Goal: Task Accomplishment & Management: Use online tool/utility

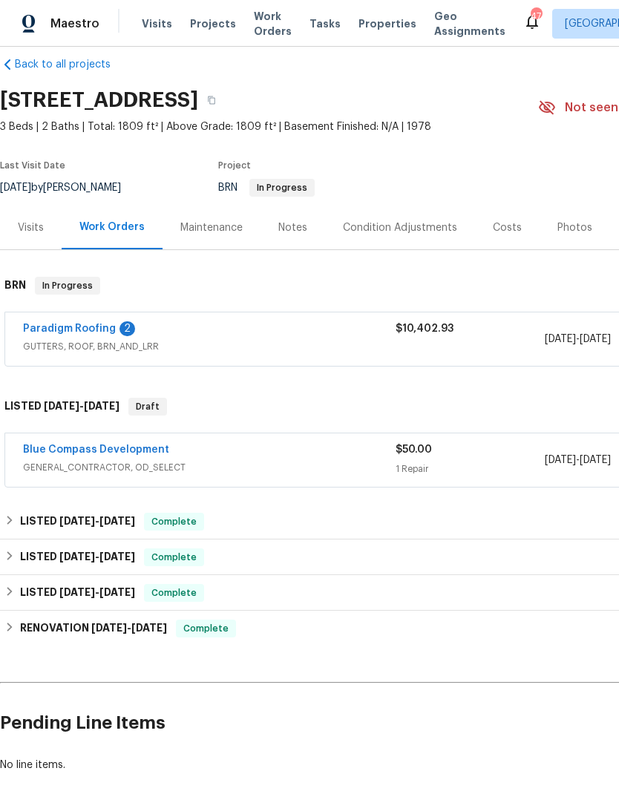
scroll to position [19, 0]
click at [88, 449] on link "Blue Compass Development" at bounding box center [96, 450] width 146 height 10
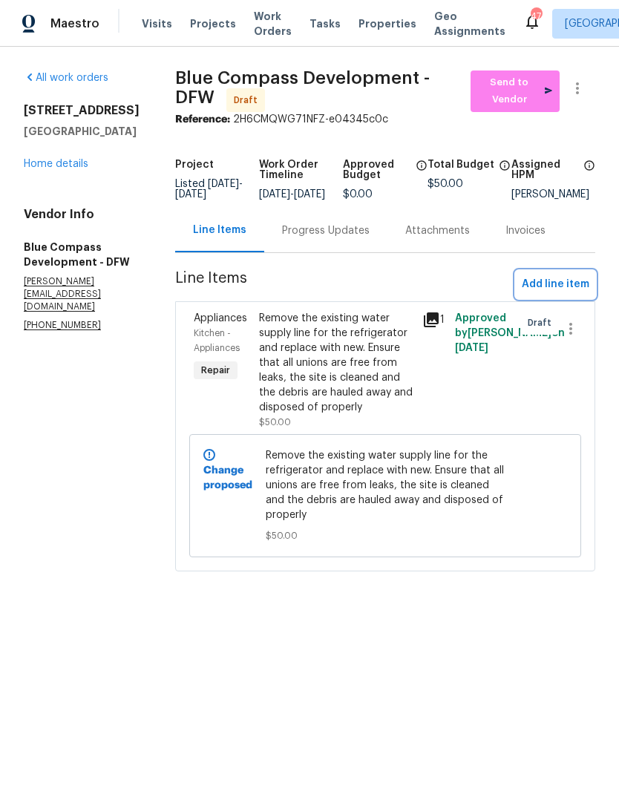
click at [572, 287] on span "Add line item" at bounding box center [556, 284] width 68 height 19
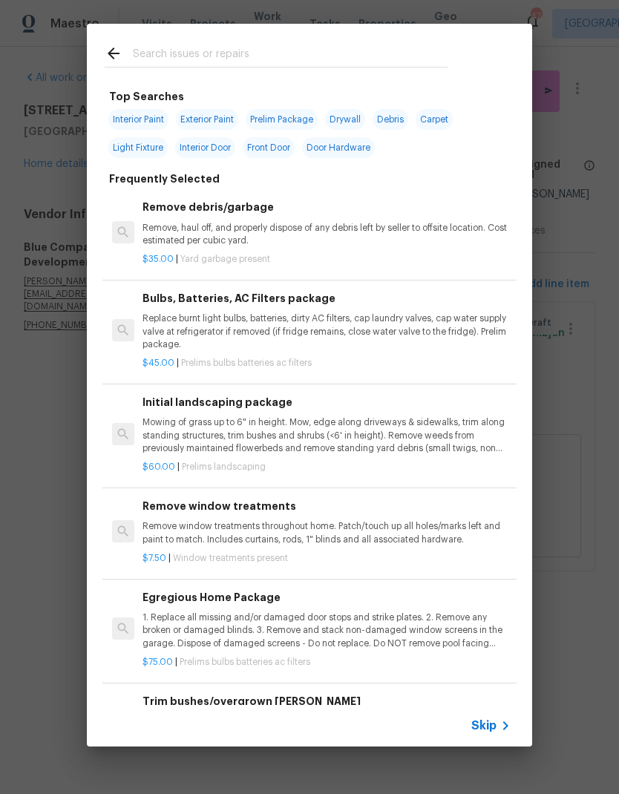
click at [204, 53] on input "text" at bounding box center [290, 56] width 315 height 22
type input "Drywall"
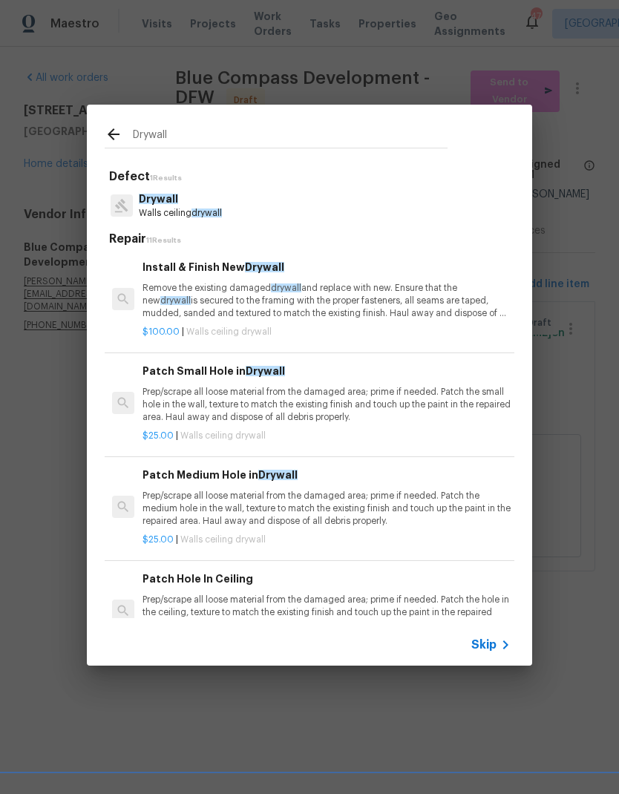
click at [206, 209] on span "drywall" at bounding box center [207, 213] width 30 height 9
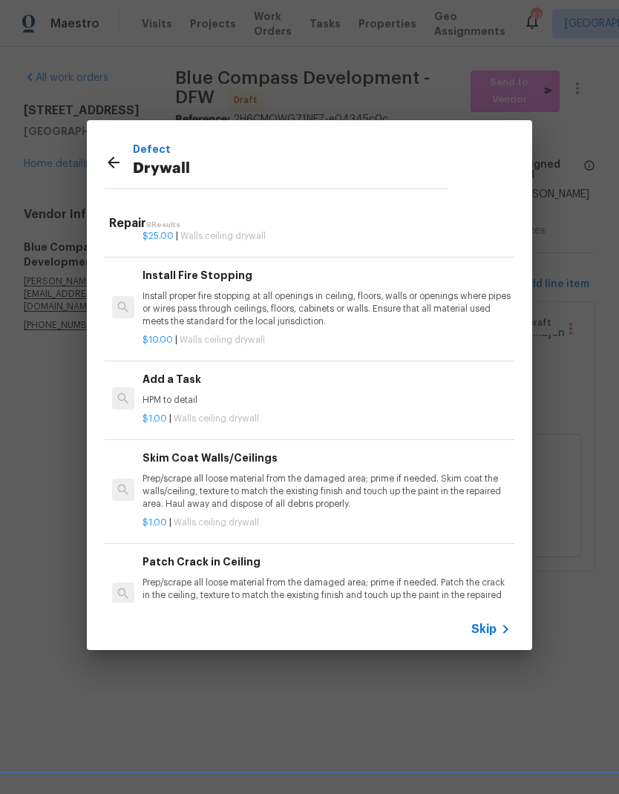
scroll to position [401, 0]
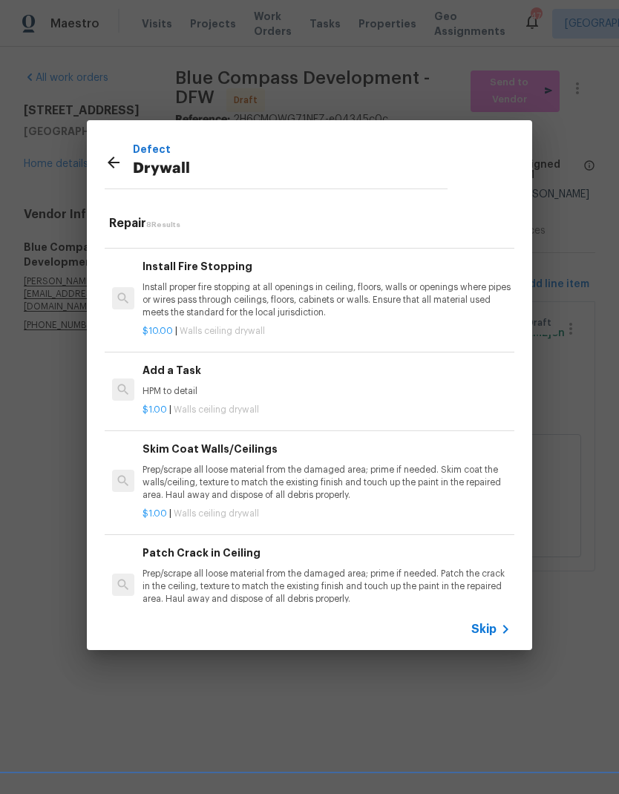
click at [252, 370] on h6 "Add a Task" at bounding box center [327, 370] width 368 height 16
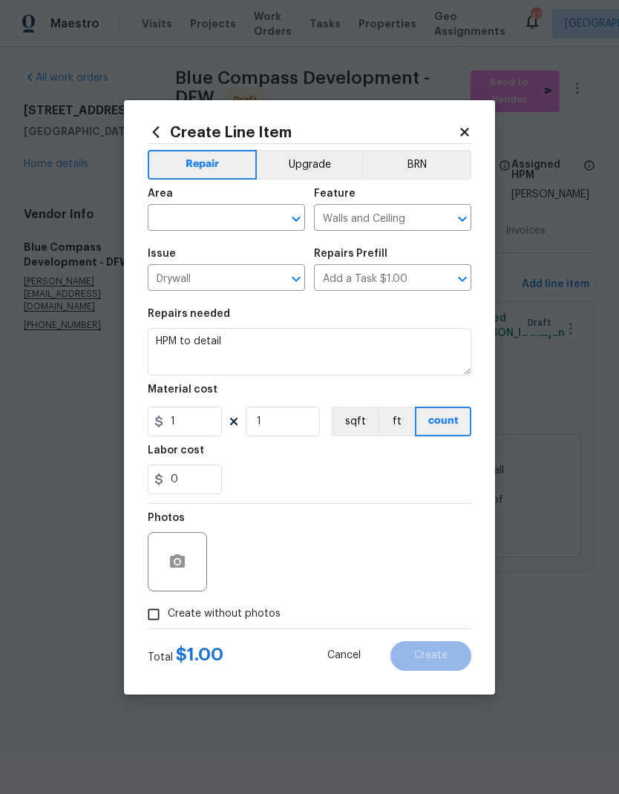
click at [220, 223] on input "text" at bounding box center [206, 219] width 116 height 23
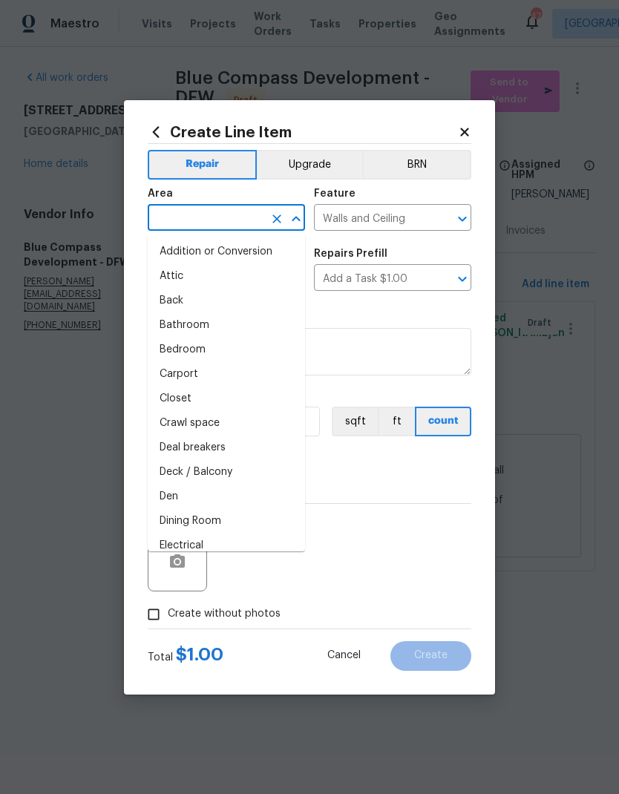
type input "w"
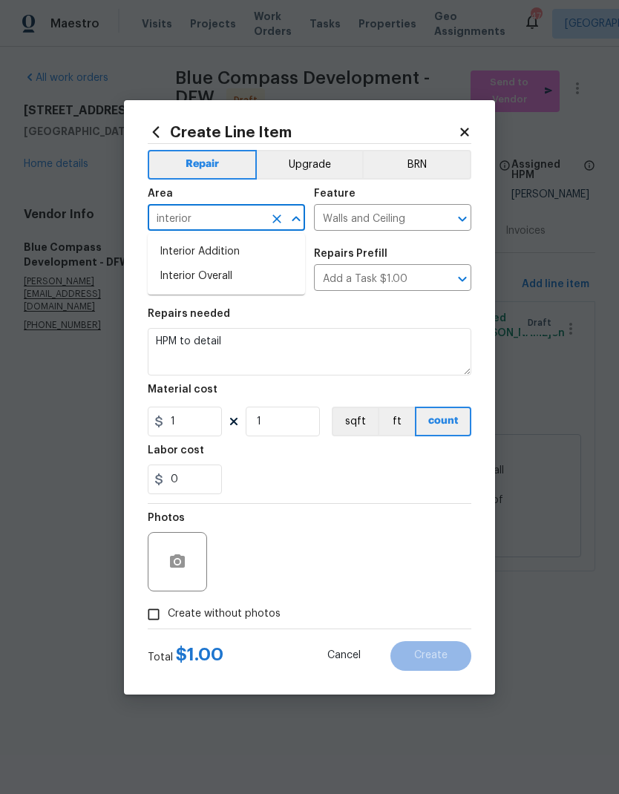
click at [254, 275] on li "Interior Overall" at bounding box center [226, 276] width 157 height 24
type input "Interior Overall"
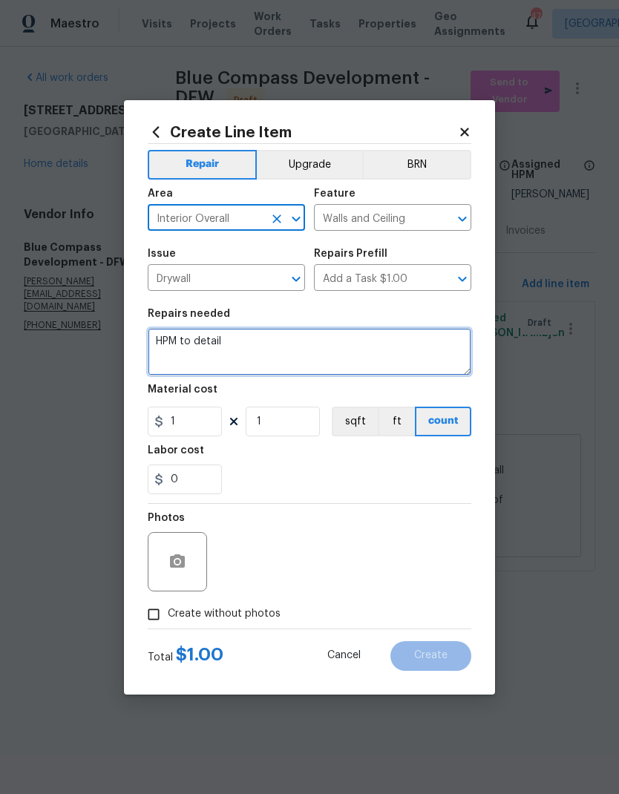
click at [277, 348] on textarea "HPM to detail" at bounding box center [310, 352] width 324 height 48
type textarea "H"
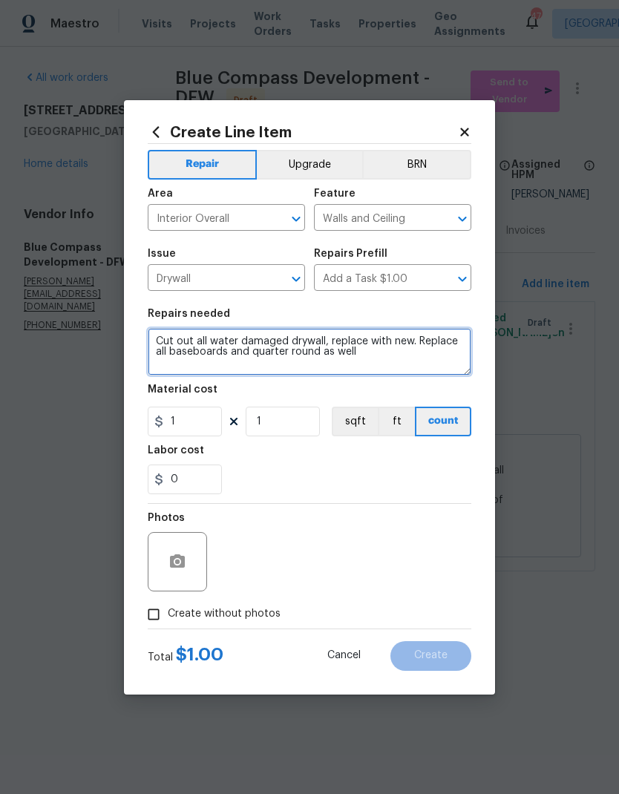
type textarea "Cut out all water damaged drywall, replace with new. Replace all baseboards and…"
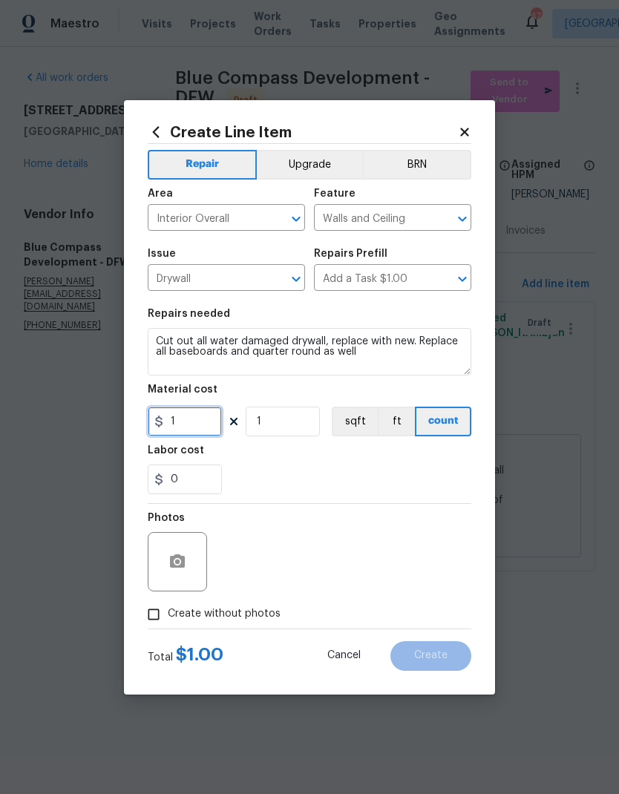
click at [200, 427] on input "1" at bounding box center [185, 422] width 74 height 30
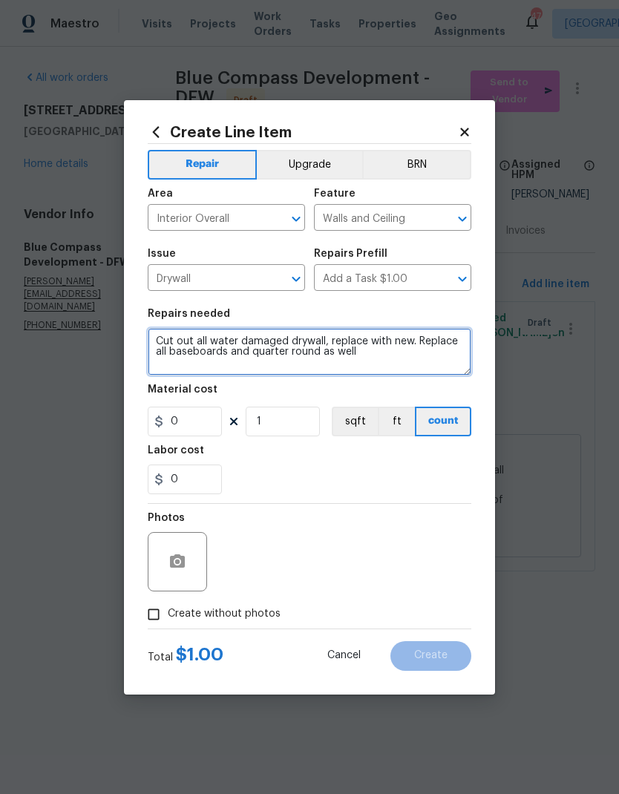
click at [390, 354] on textarea "Cut out all water damaged drywall, replace with new. Replace all baseboards and…" at bounding box center [310, 352] width 324 height 48
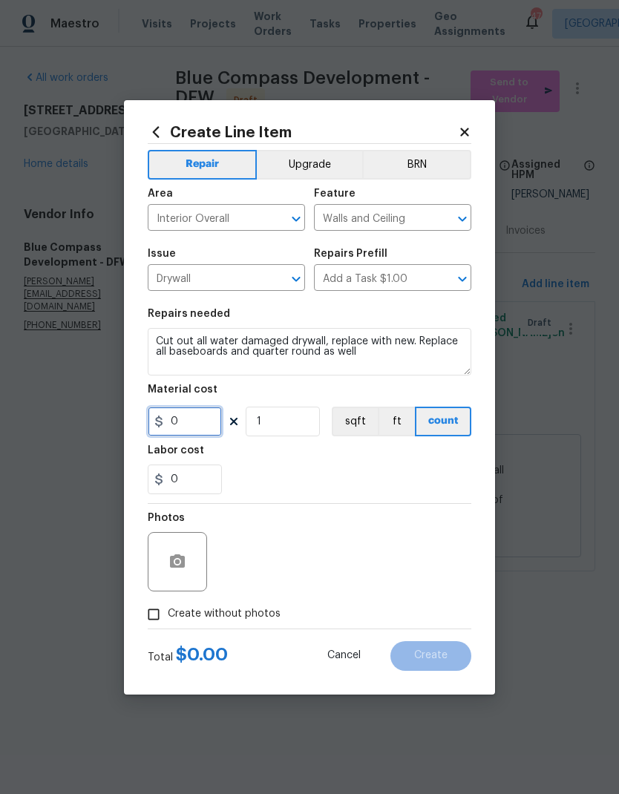
click at [208, 422] on input "0" at bounding box center [185, 422] width 74 height 30
type input "300"
click at [402, 466] on div "0" at bounding box center [310, 480] width 324 height 30
click at [157, 611] on input "Create without photos" at bounding box center [154, 615] width 28 height 28
checkbox input "true"
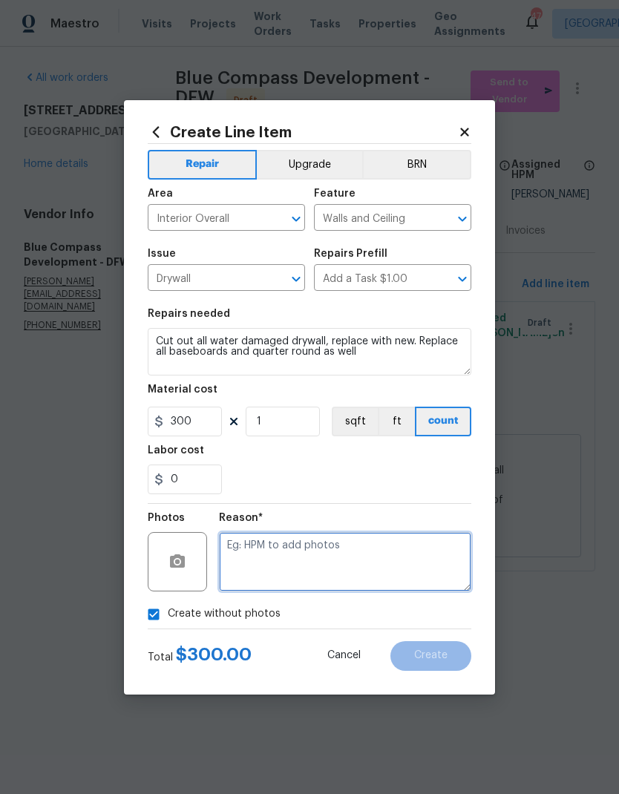
click at [407, 546] on textarea at bounding box center [345, 561] width 252 height 59
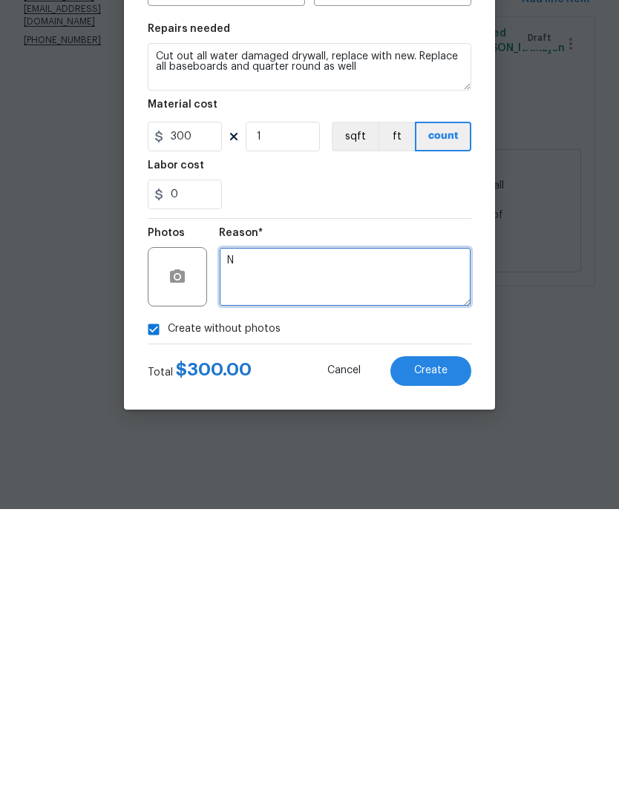
type textarea "N"
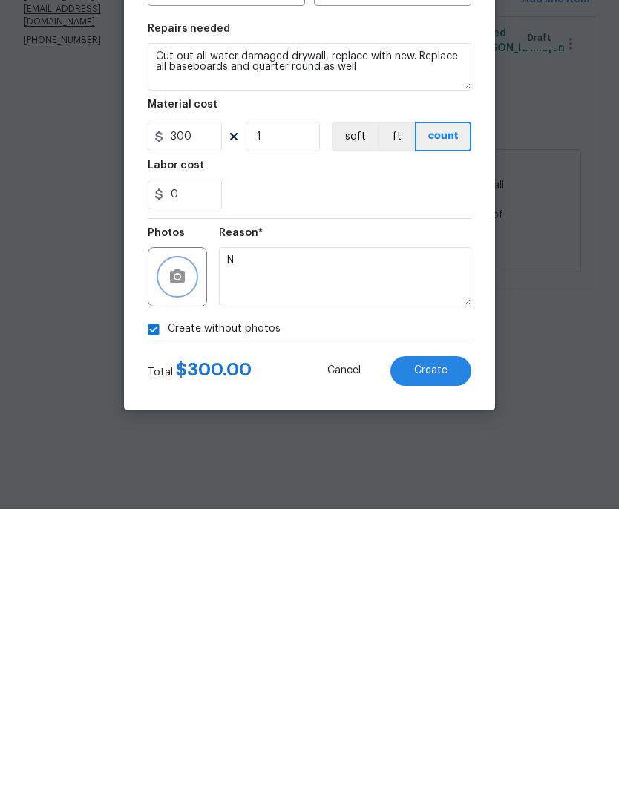
click at [175, 559] on circle "button" at bounding box center [177, 561] width 4 height 4
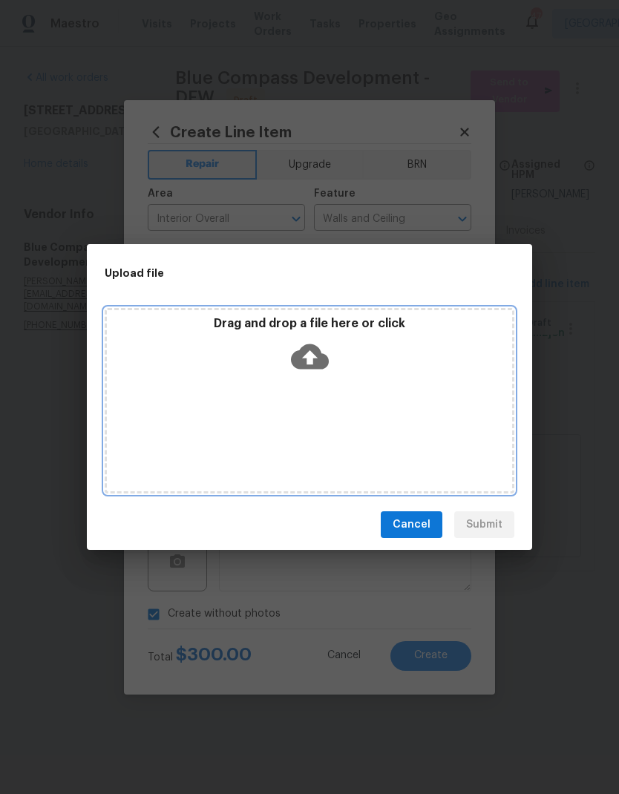
click at [316, 357] on icon at bounding box center [310, 357] width 38 height 38
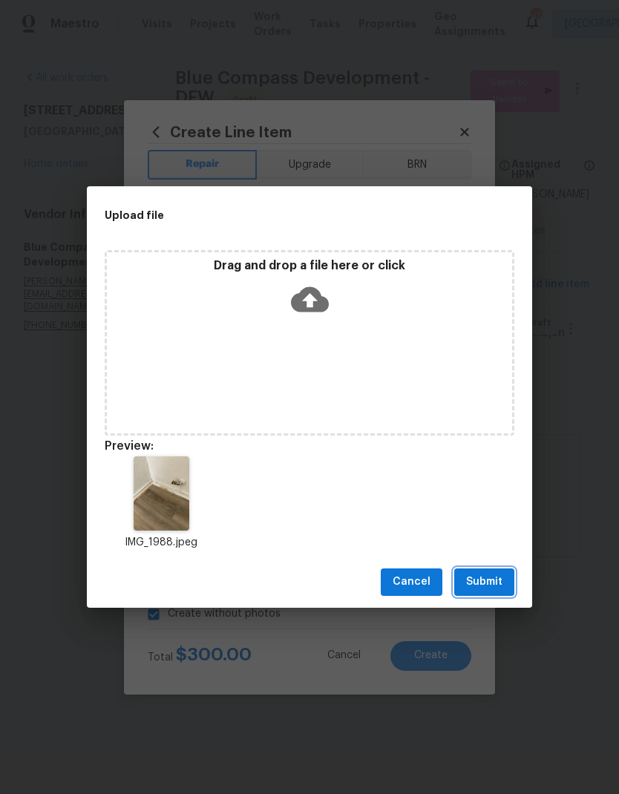
click at [487, 581] on span "Submit" at bounding box center [484, 582] width 36 height 19
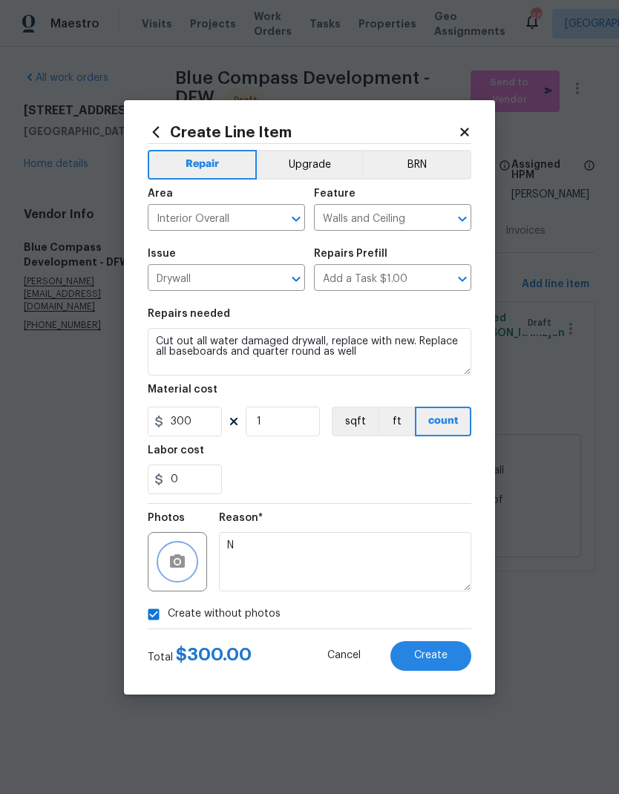
checkbox input "false"
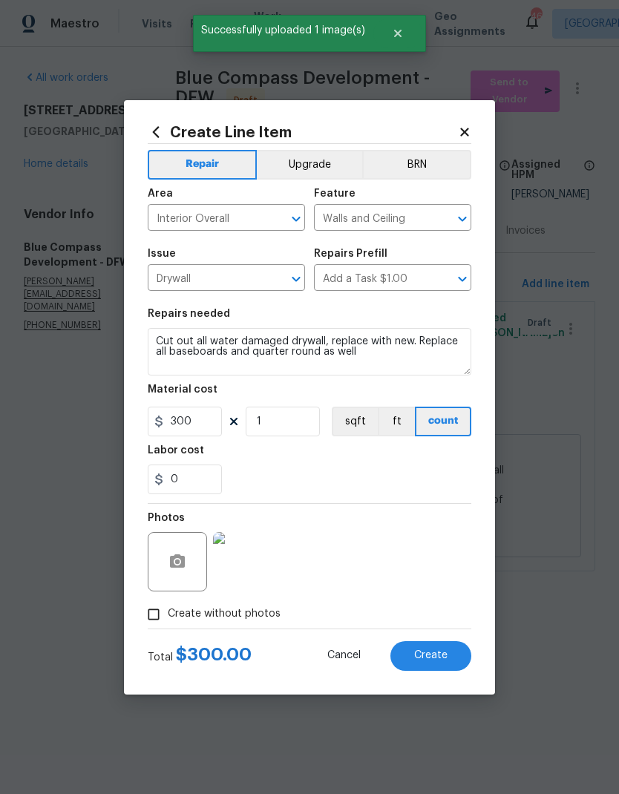
click at [423, 654] on span "Create" at bounding box center [430, 655] width 33 height 11
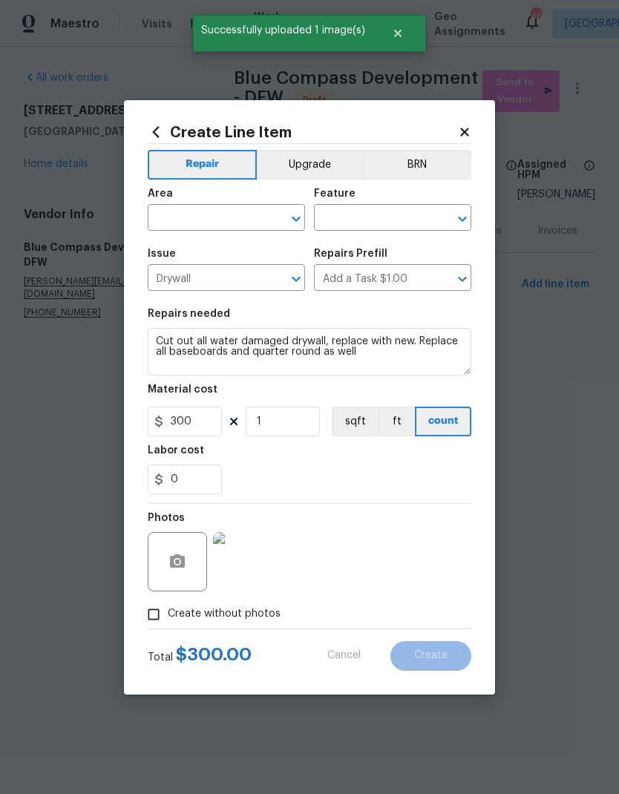
type input "0"
checkbox input "true"
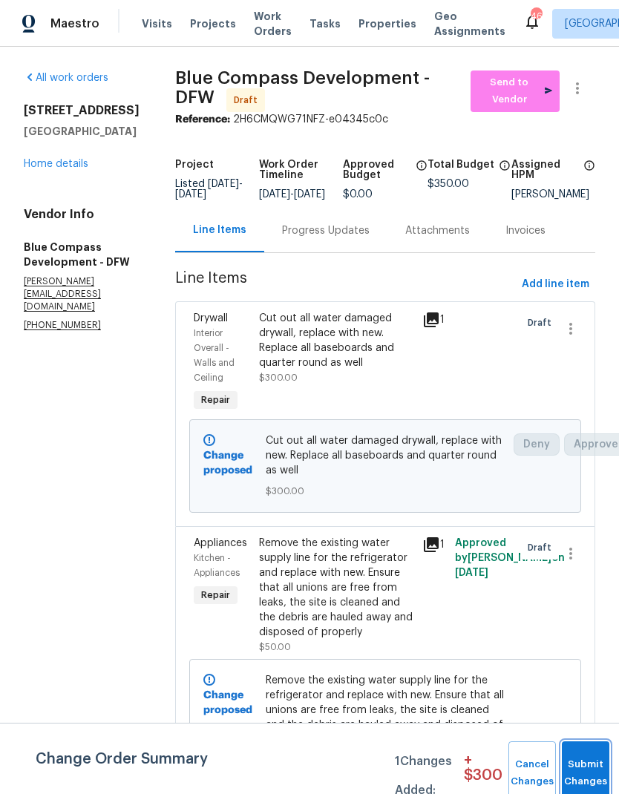
click at [584, 755] on button "Submit Changes" at bounding box center [586, 774] width 48 height 64
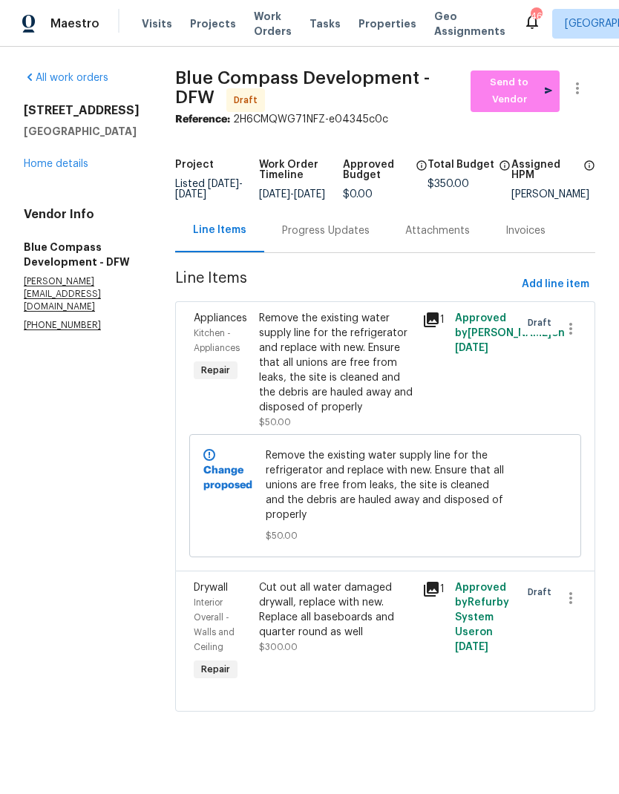
click at [54, 159] on link "Home details" at bounding box center [56, 164] width 65 height 10
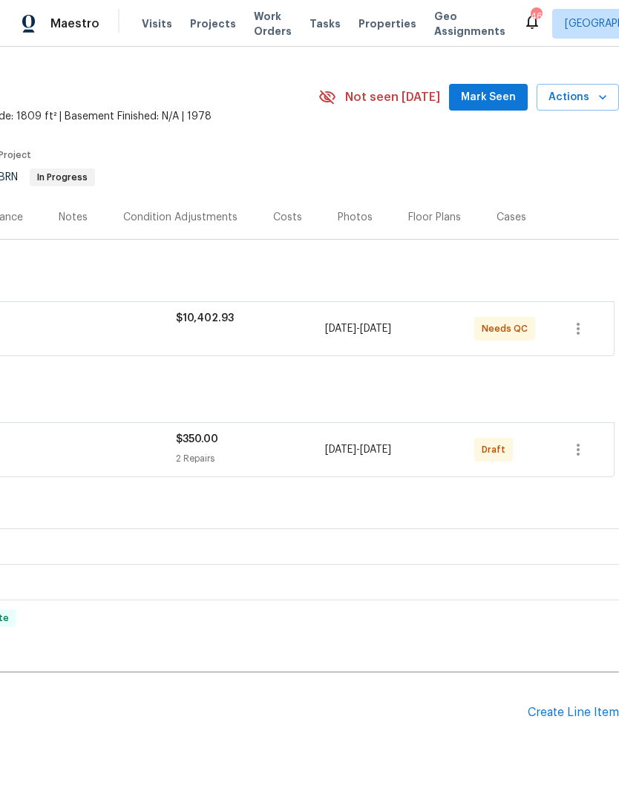
scroll to position [29, 220]
click at [578, 452] on icon "button" at bounding box center [578, 451] width 3 height 12
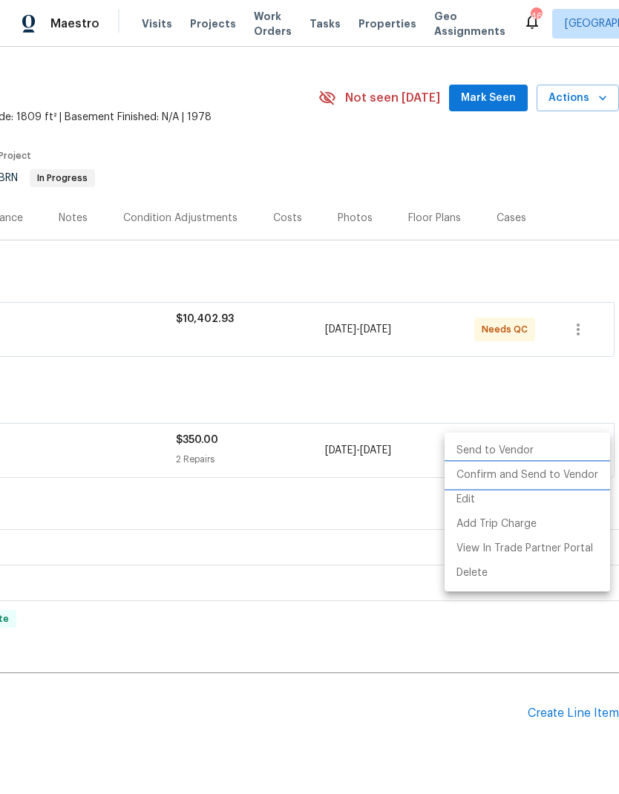
click at [566, 474] on li "Confirm and Send to Vendor" at bounding box center [528, 475] width 166 height 24
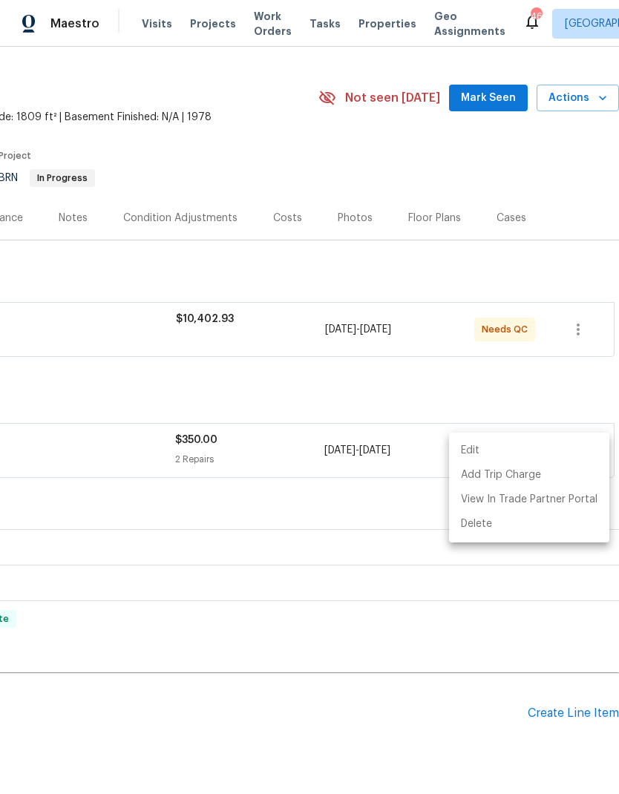
click at [347, 512] on div at bounding box center [309, 397] width 619 height 794
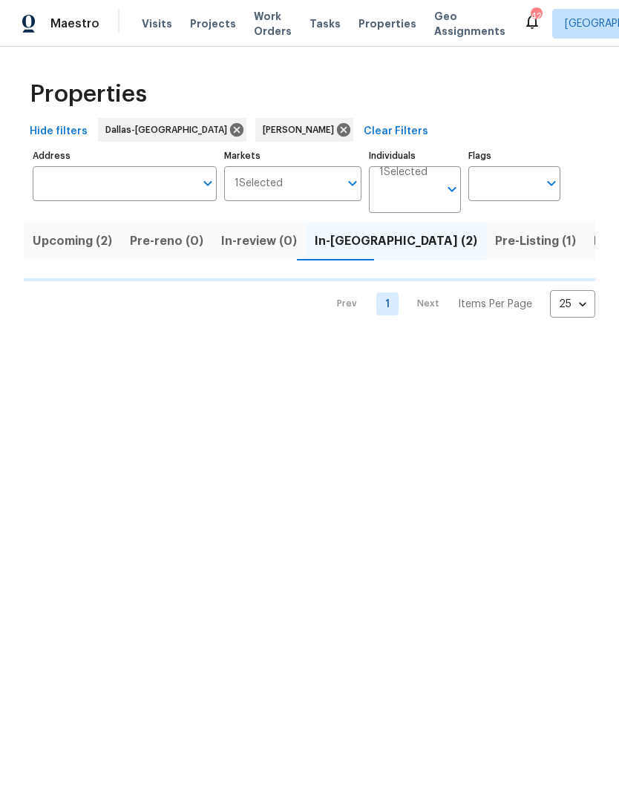
scroll to position [0, 24]
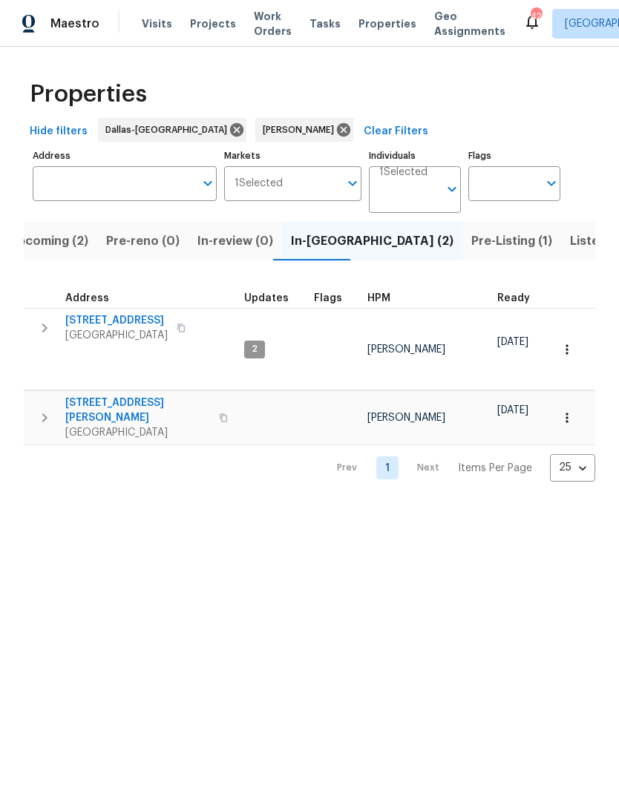
click at [44, 409] on icon "button" at bounding box center [45, 418] width 18 height 18
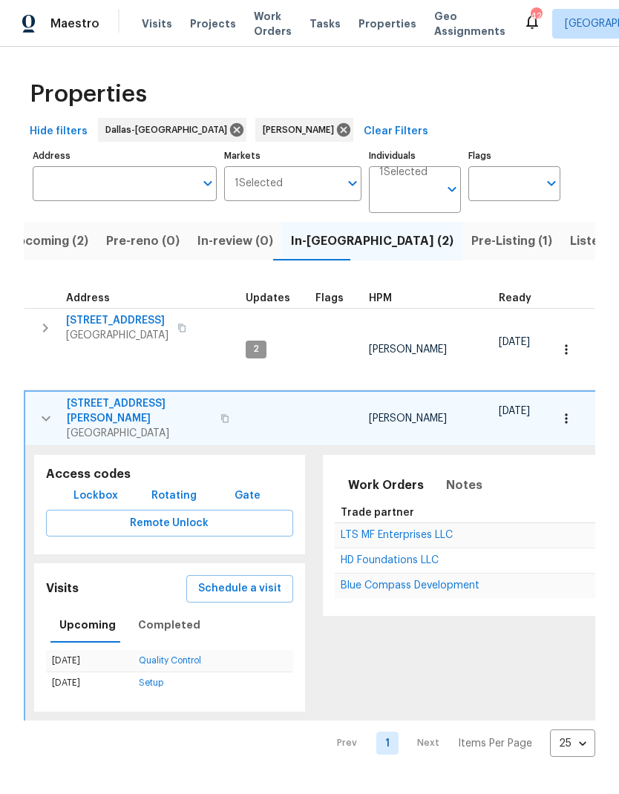
click at [107, 487] on span "Lockbox" at bounding box center [95, 496] width 45 height 19
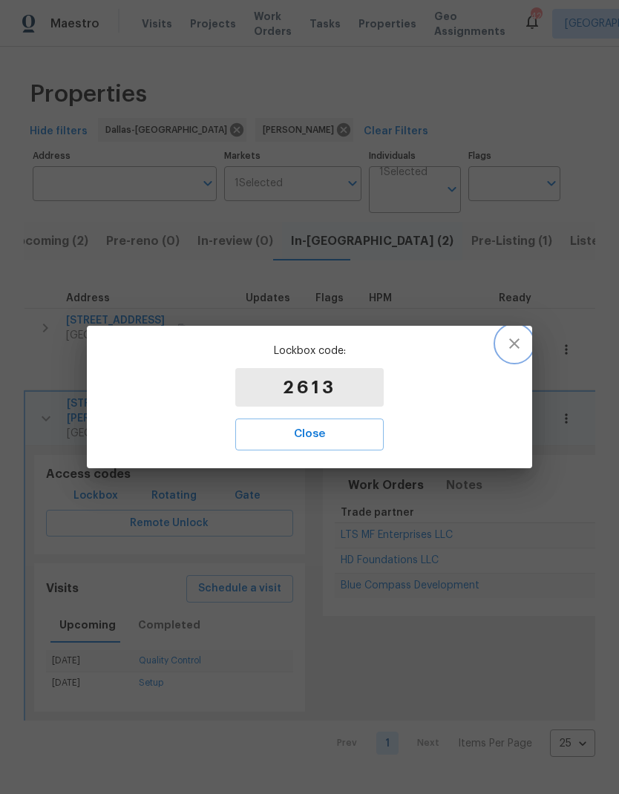
click at [520, 340] on icon "button" at bounding box center [514, 344] width 18 height 18
